Goal: Task Accomplishment & Management: Use online tool/utility

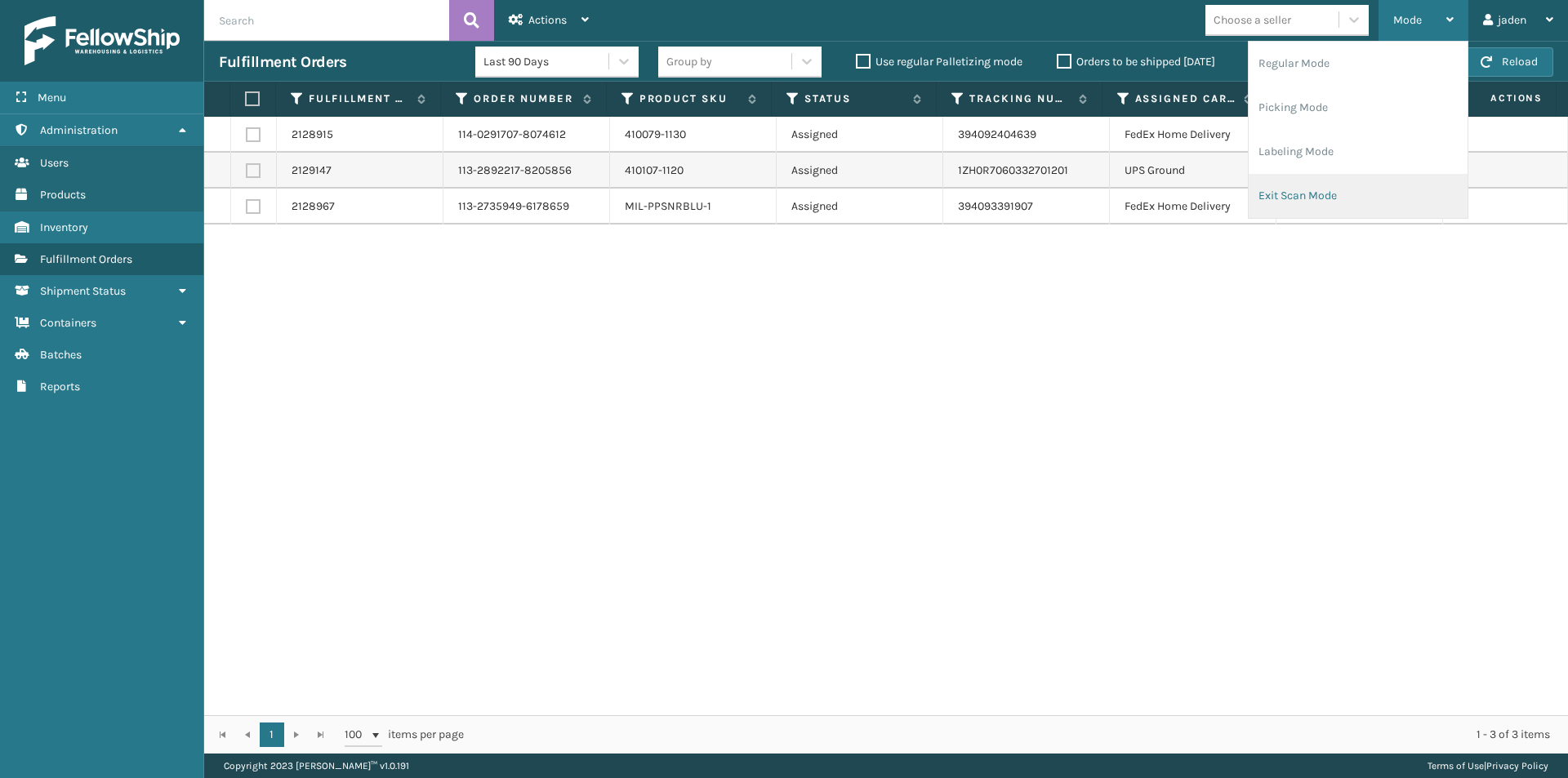
click at [1330, 209] on li "Exit Scan Mode" at bounding box center [1358, 196] width 219 height 44
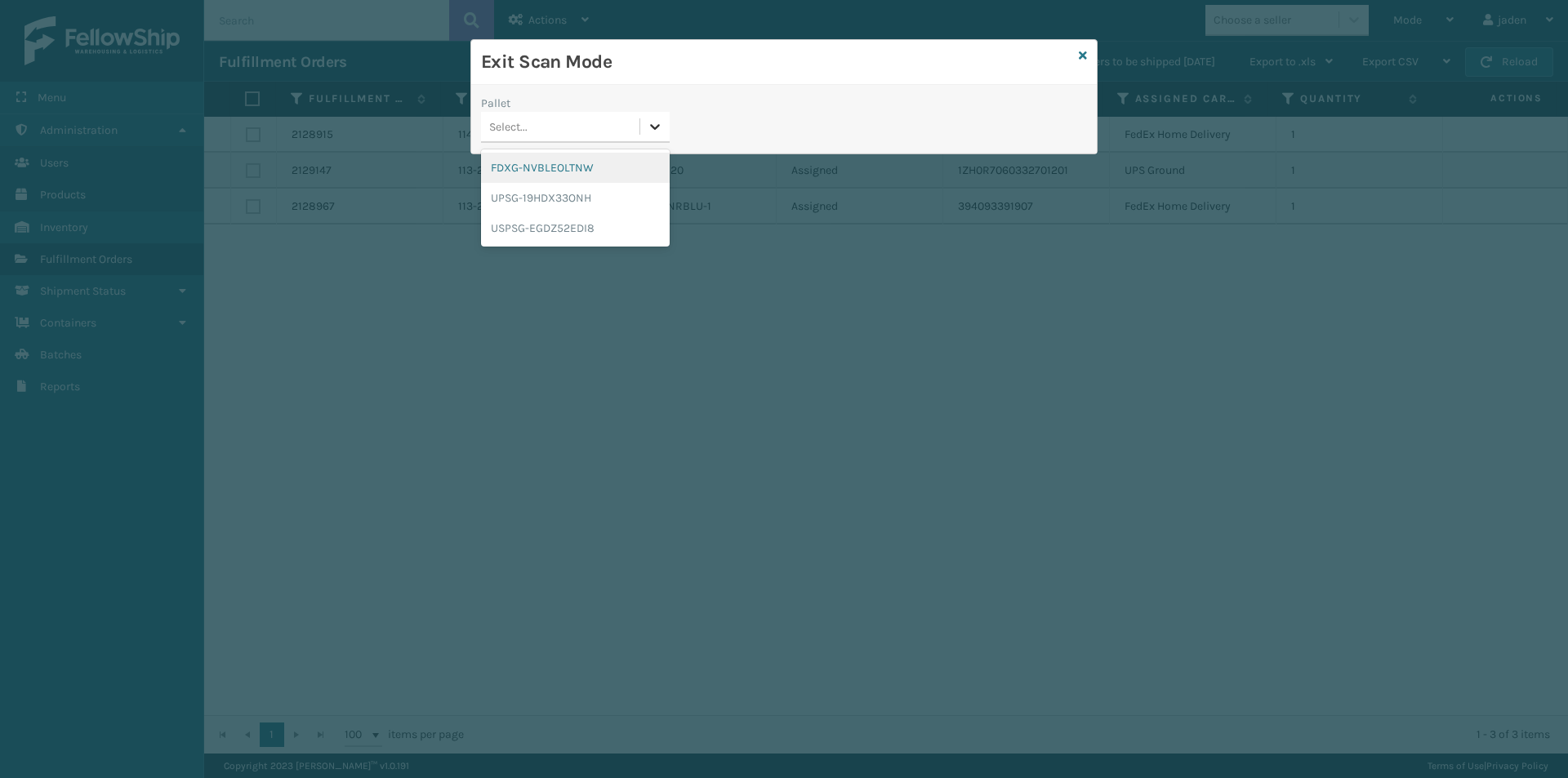
drag, startPoint x: 647, startPoint y: 129, endPoint x: 549, endPoint y: 173, distance: 107.4
click at [644, 131] on div at bounding box center [654, 126] width 29 height 29
click at [548, 173] on div "FDXG-NVBLEOLTNW" at bounding box center [575, 167] width 188 height 30
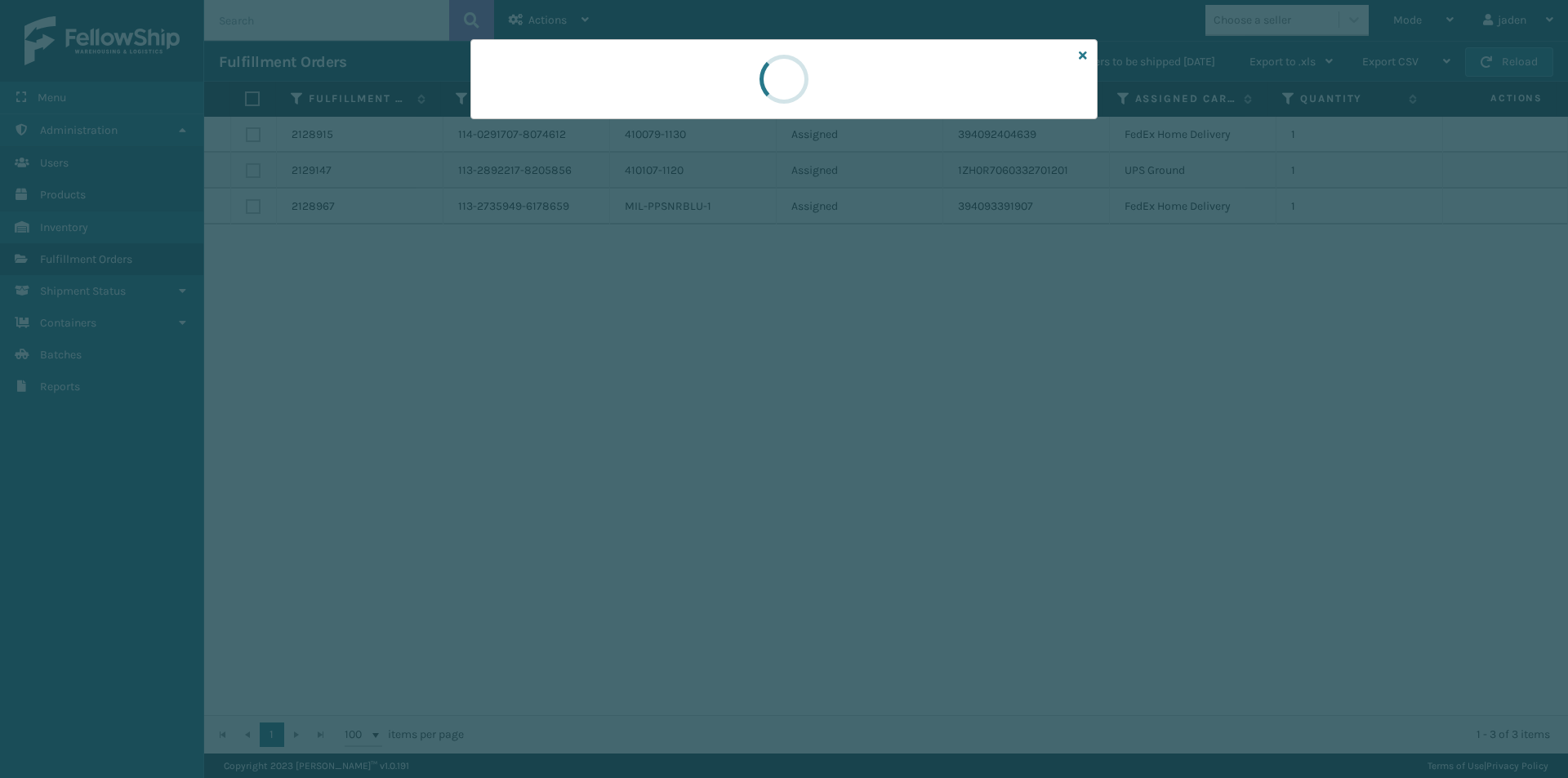
drag, startPoint x: 895, startPoint y: 77, endPoint x: 691, endPoint y: 73, distance: 204.0
click at [682, 74] on div at bounding box center [784, 79] width 627 height 80
drag, startPoint x: 885, startPoint y: 73, endPoint x: 924, endPoint y: 74, distance: 39.0
click at [738, 74] on div at bounding box center [784, 79] width 627 height 80
drag, startPoint x: 924, startPoint y: 74, endPoint x: 903, endPoint y: 74, distance: 21.0
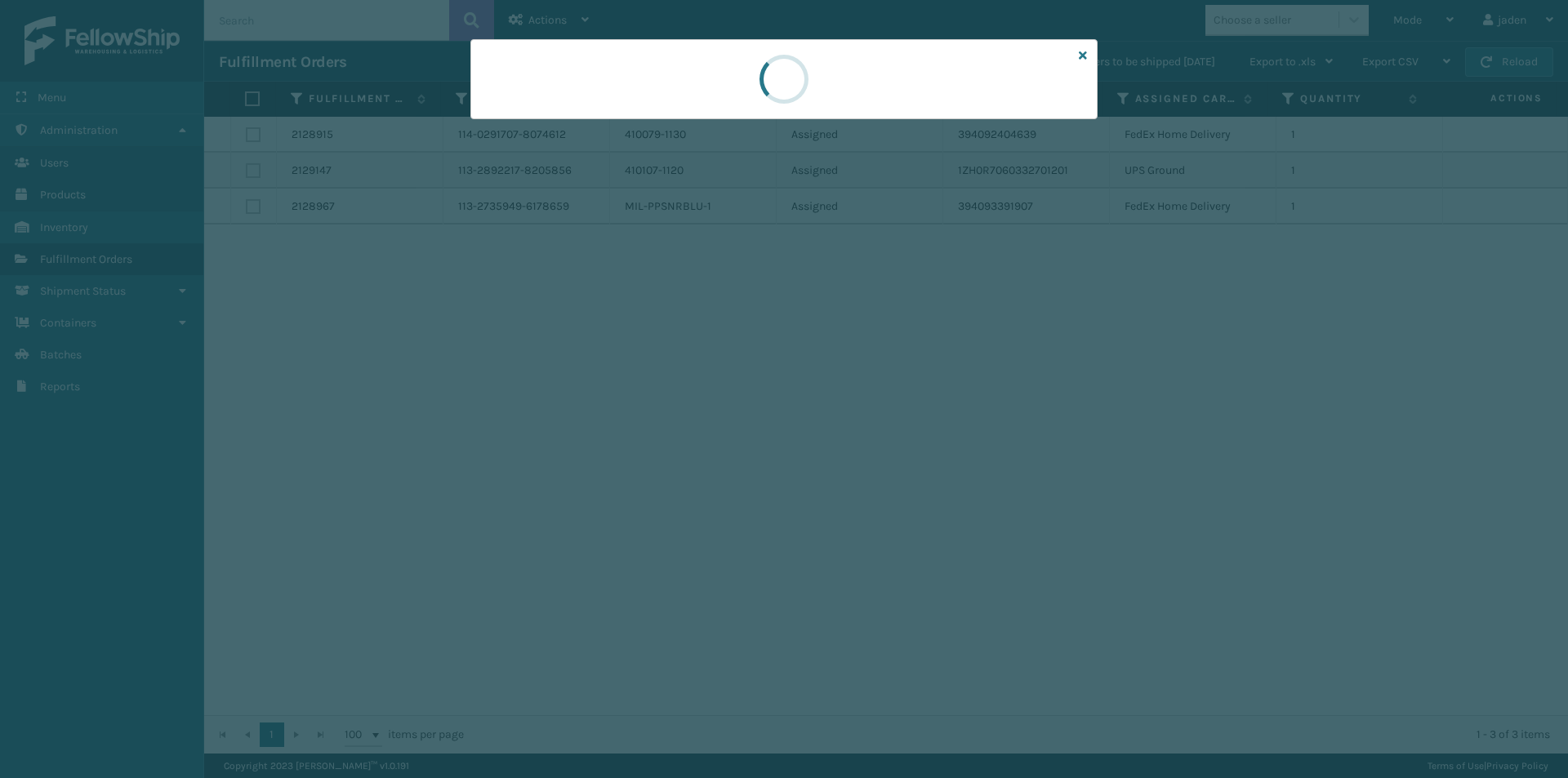
drag, startPoint x: 903, startPoint y: 74, endPoint x: 831, endPoint y: 72, distance: 72.0
click at [692, 70] on div at bounding box center [784, 79] width 627 height 80
drag, startPoint x: 825, startPoint y: 72, endPoint x: 652, endPoint y: 72, distance: 173.0
click at [637, 72] on div at bounding box center [784, 79] width 627 height 80
drag, startPoint x: 776, startPoint y: 74, endPoint x: 899, endPoint y: 65, distance: 123.3
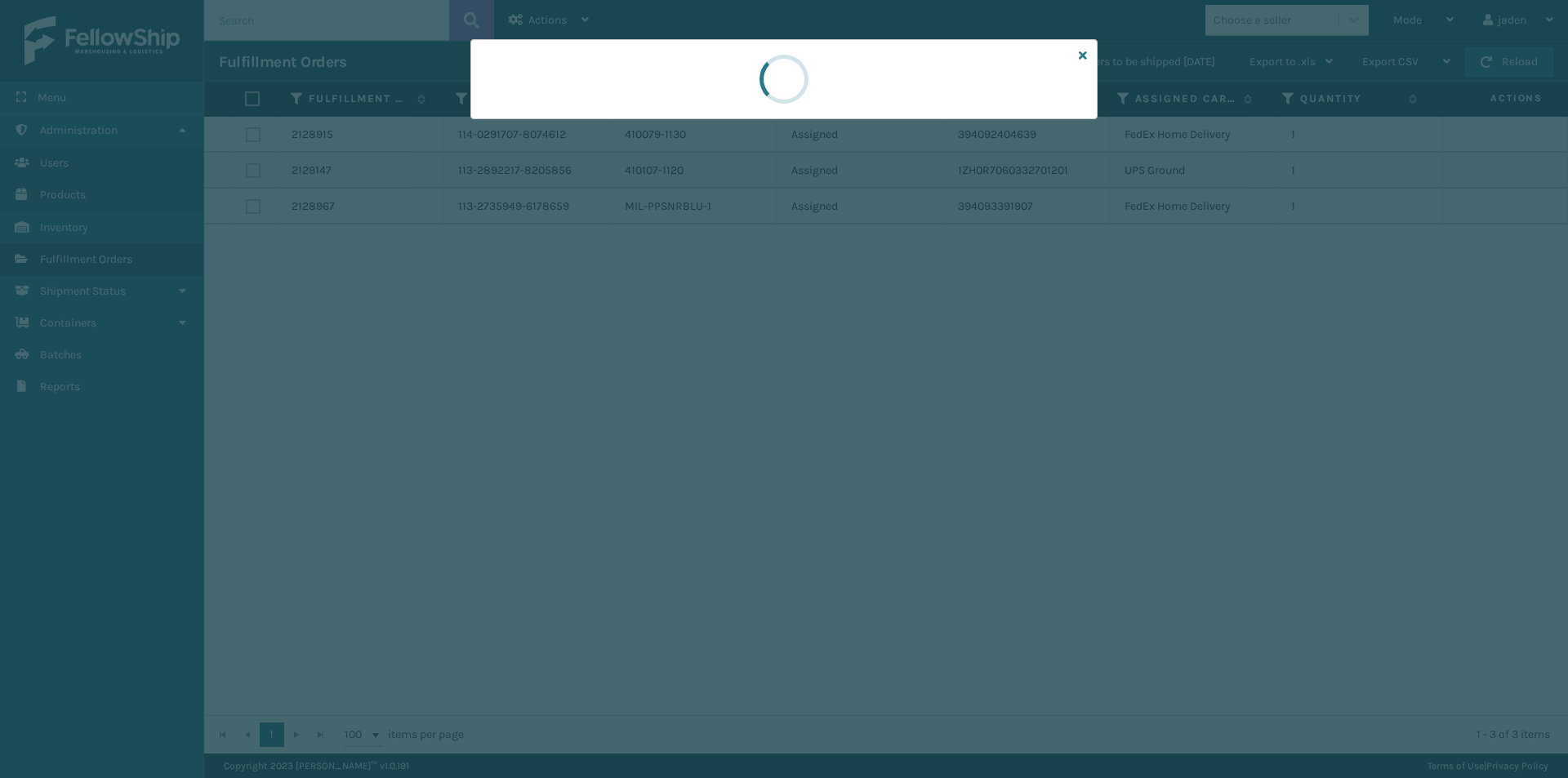
click at [744, 65] on div at bounding box center [784, 79] width 627 height 80
drag, startPoint x: 940, startPoint y: 63, endPoint x: 667, endPoint y: 87, distance: 274.1
click at [667, 87] on div at bounding box center [784, 79] width 627 height 80
drag, startPoint x: 840, startPoint y: 84, endPoint x: 740, endPoint y: 76, distance: 100.3
click at [723, 76] on div at bounding box center [784, 79] width 627 height 80
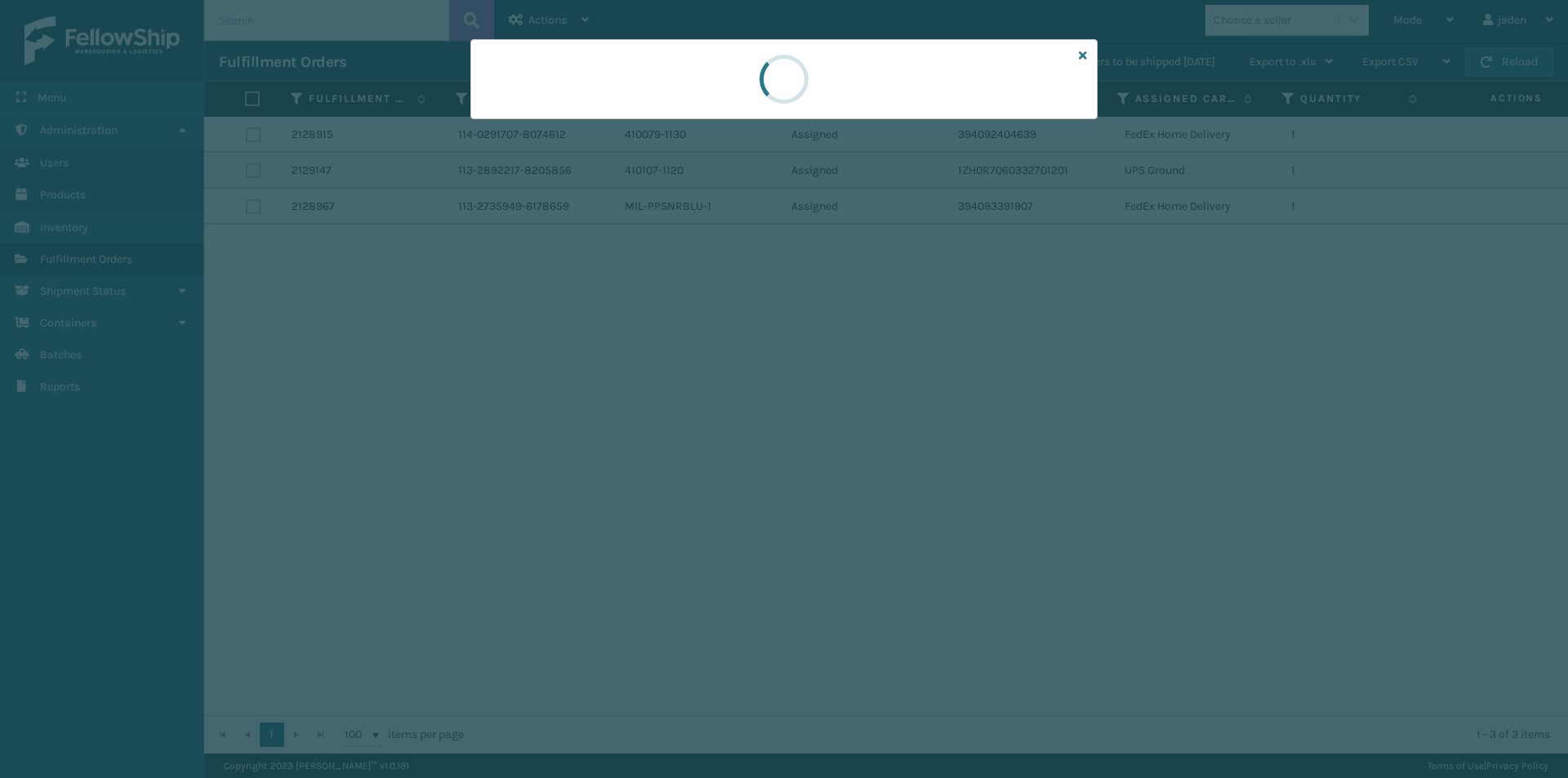
drag, startPoint x: 870, startPoint y: 75, endPoint x: 856, endPoint y: 75, distance: 14.0
drag, startPoint x: 856, startPoint y: 75, endPoint x: 644, endPoint y: 70, distance: 212.1
click at [644, 70] on div at bounding box center [784, 79] width 627 height 80
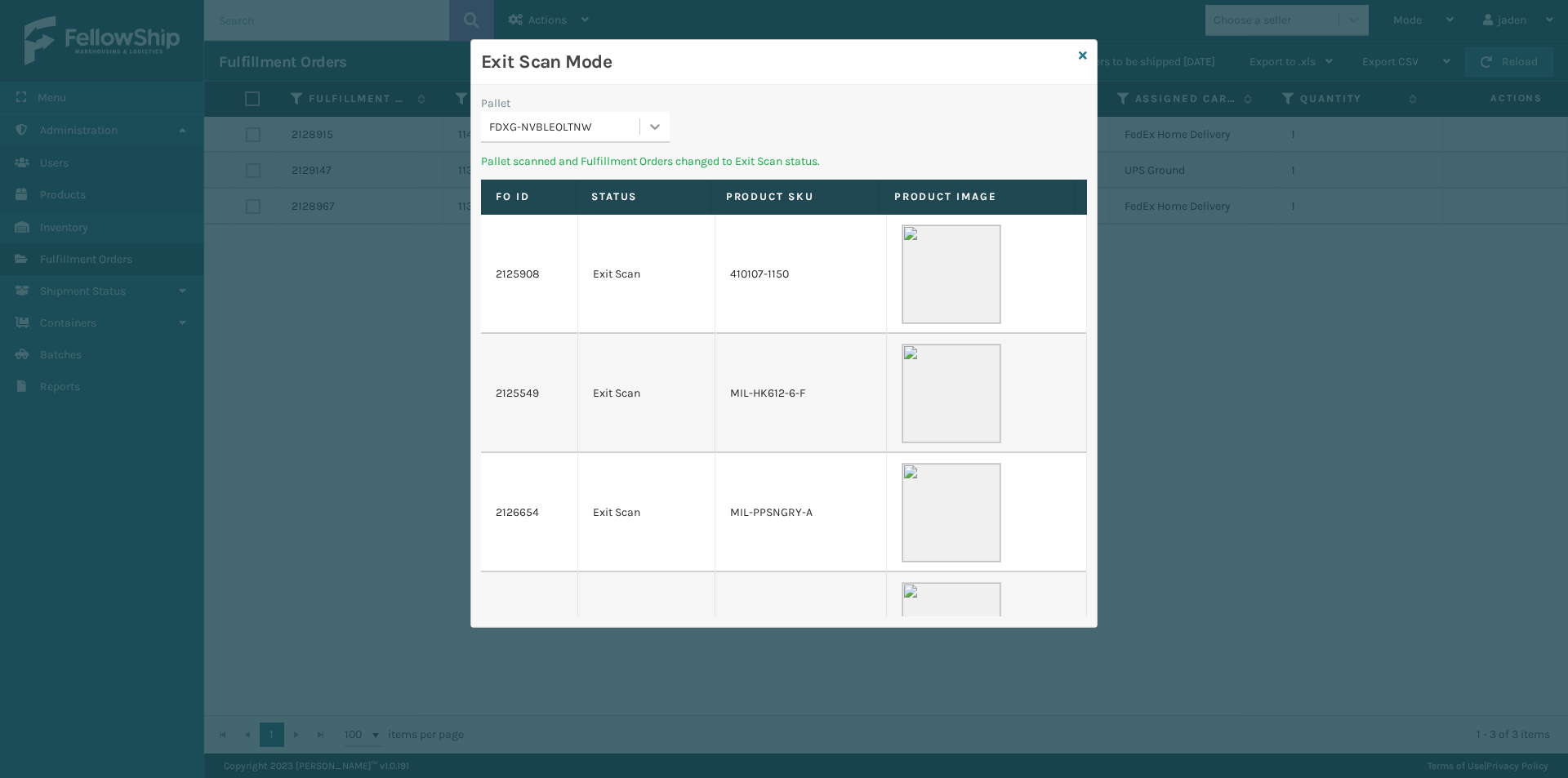
click at [661, 119] on icon at bounding box center [655, 127] width 17 height 17
click at [608, 153] on div "UPSG-19HDX33ONH" at bounding box center [575, 167] width 188 height 30
click at [646, 137] on div at bounding box center [654, 126] width 29 height 29
click at [594, 167] on div "USPSG-EGDZ52EDI8" at bounding box center [575, 167] width 188 height 30
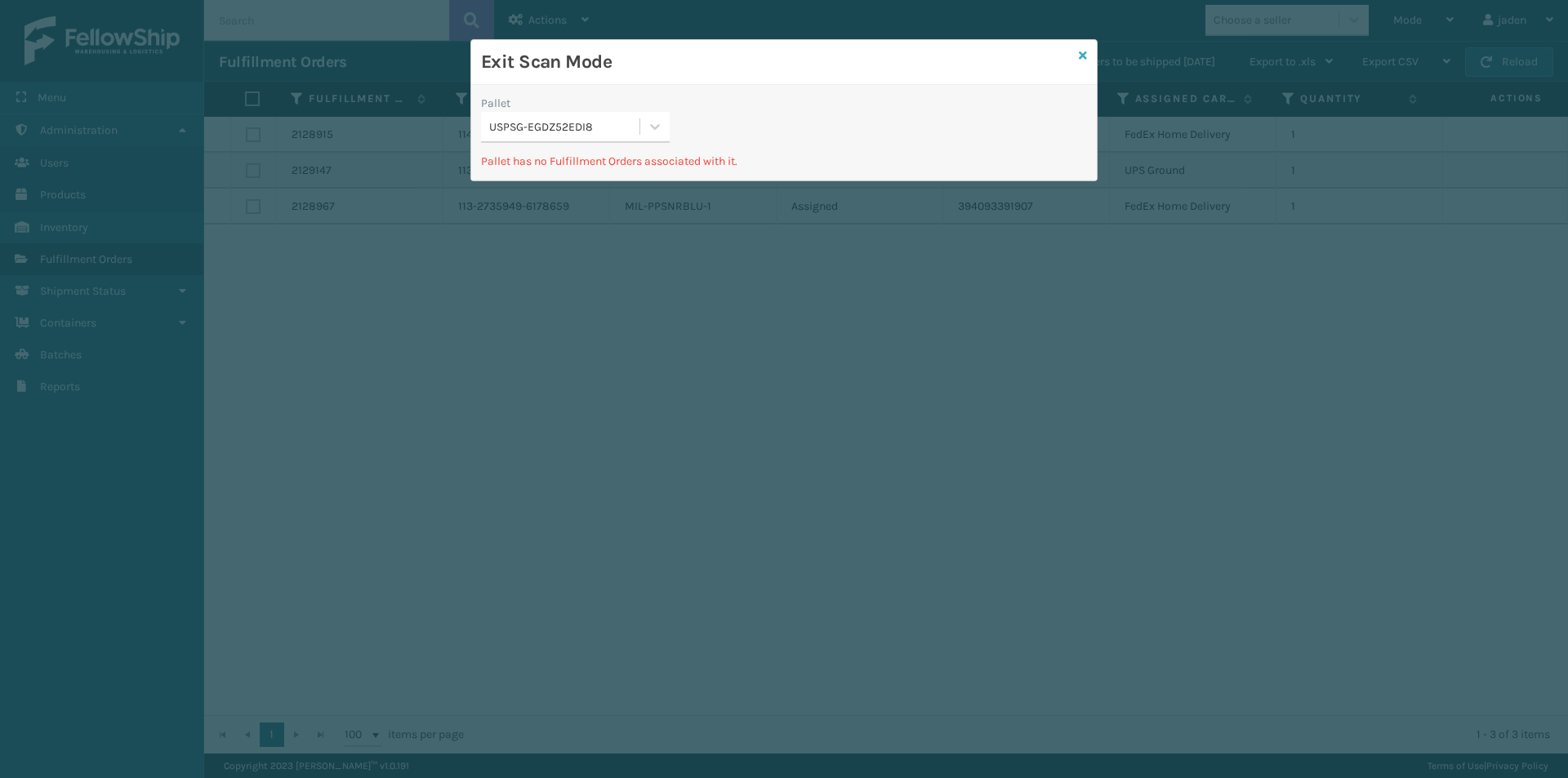
click at [1086, 61] on icon at bounding box center [1082, 55] width 8 height 11
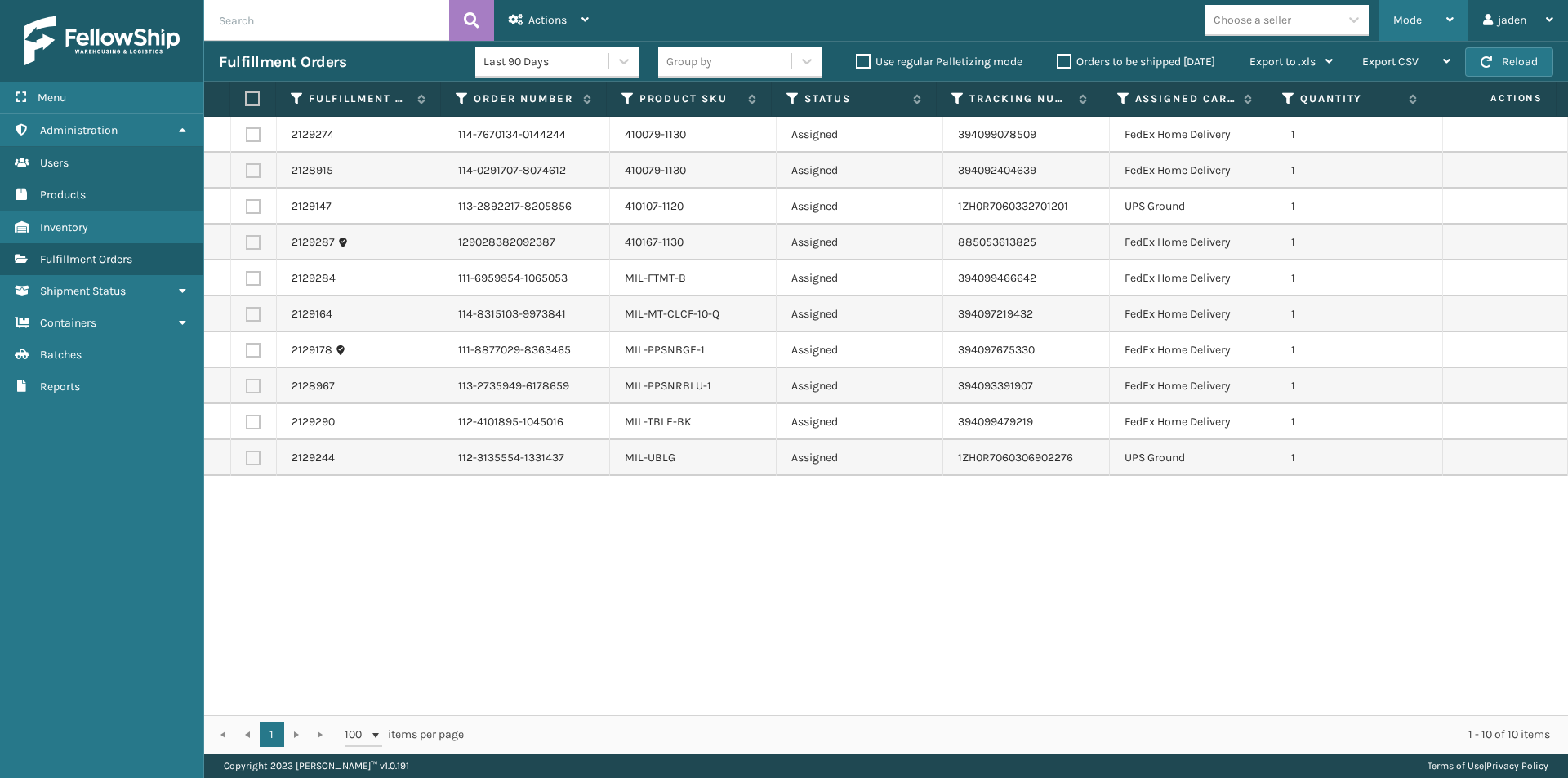
click at [1408, 25] on span "Mode" at bounding box center [1408, 20] width 28 height 14
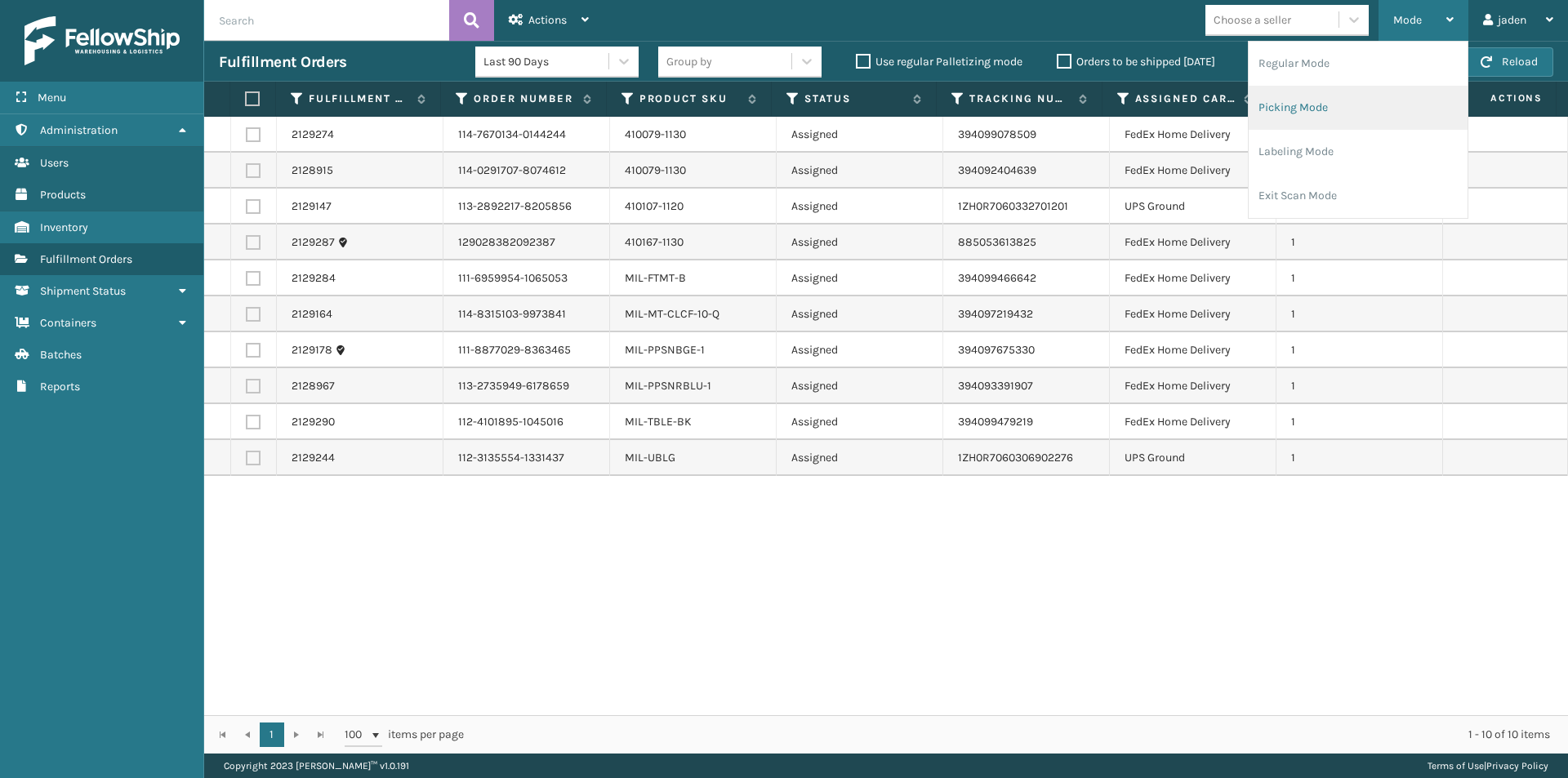
click at [1356, 104] on li "Picking Mode" at bounding box center [1358, 107] width 219 height 44
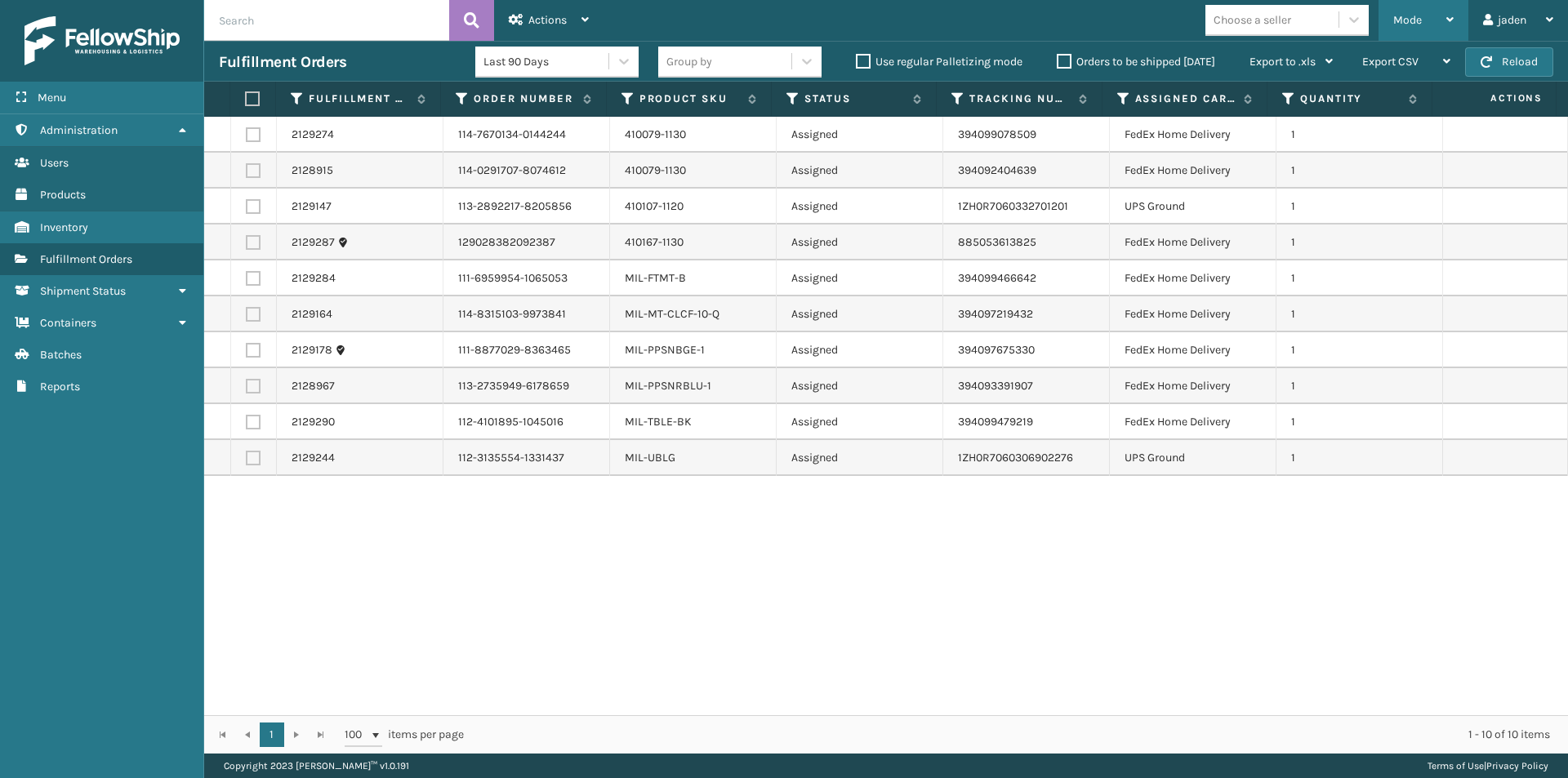
click at [1392, 33] on div "Mode Regular Mode Picking Mode Labeling Mode Exit Scan Mode" at bounding box center [1424, 20] width 90 height 40
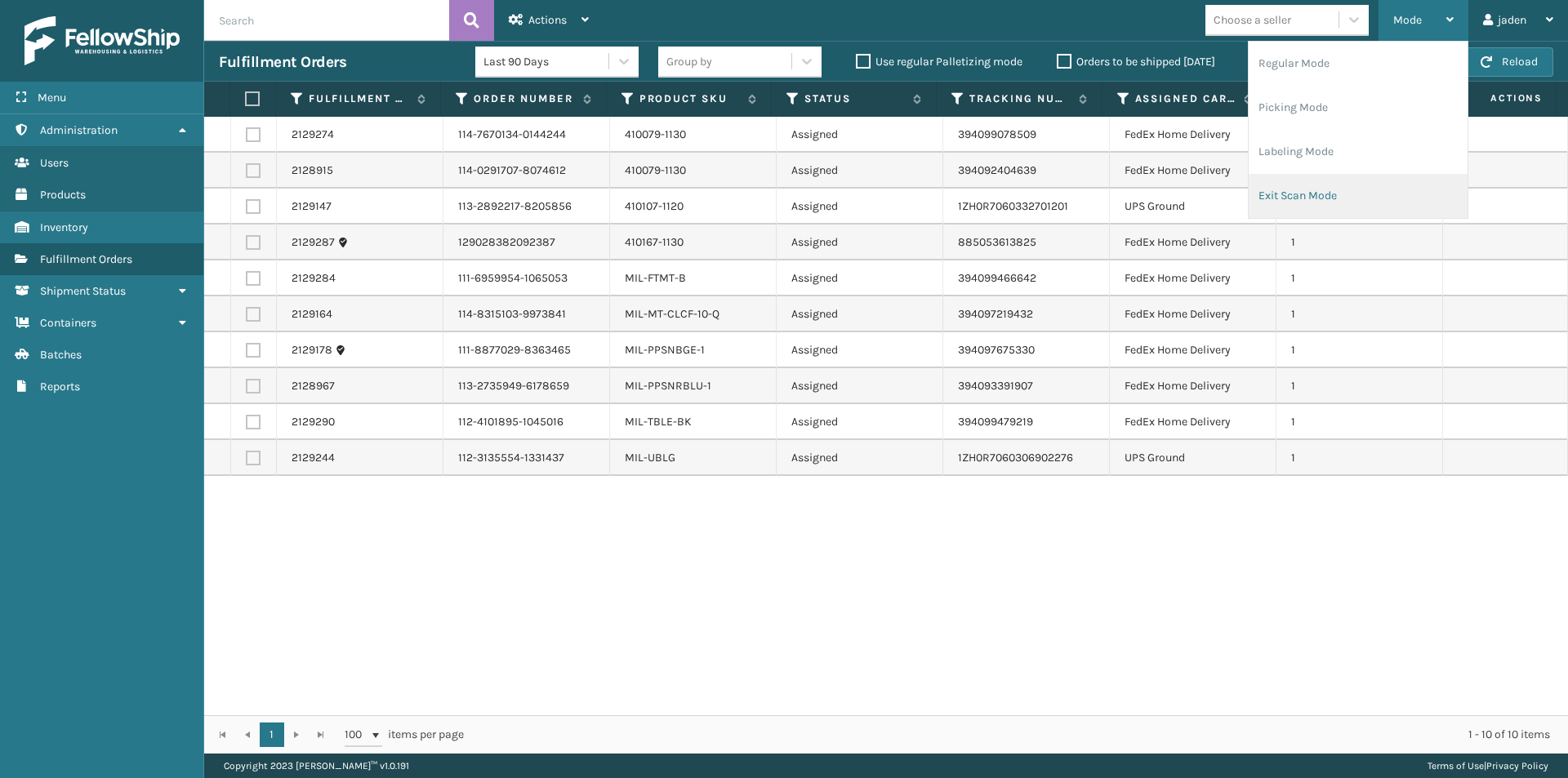
click at [1331, 174] on li "Exit Scan Mode" at bounding box center [1358, 196] width 219 height 44
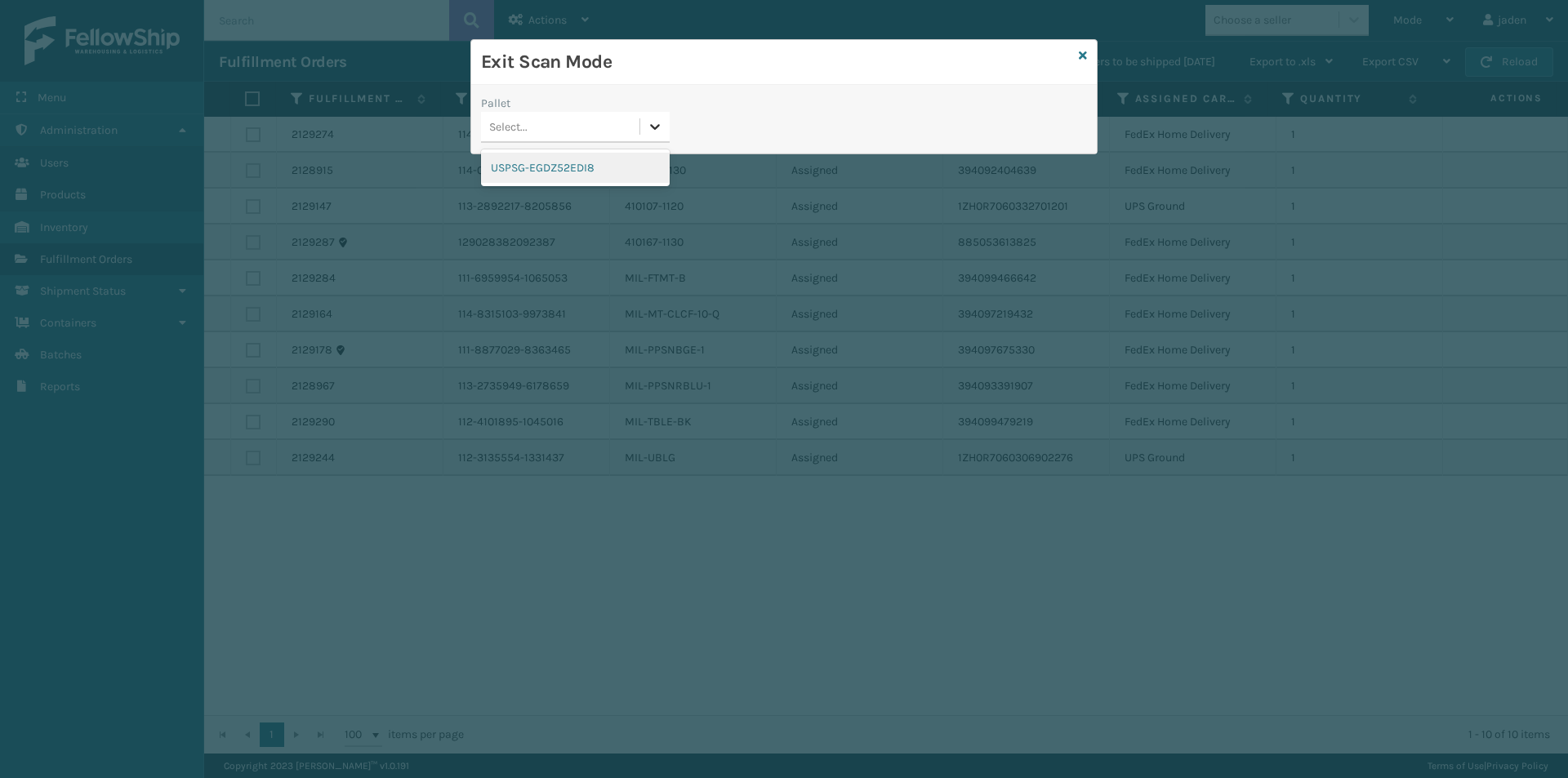
click at [654, 128] on icon at bounding box center [655, 127] width 10 height 5
click at [576, 178] on div "USPSG-EGDZ52EDI8" at bounding box center [575, 167] width 188 height 30
